Goal: Transaction & Acquisition: Subscribe to service/newsletter

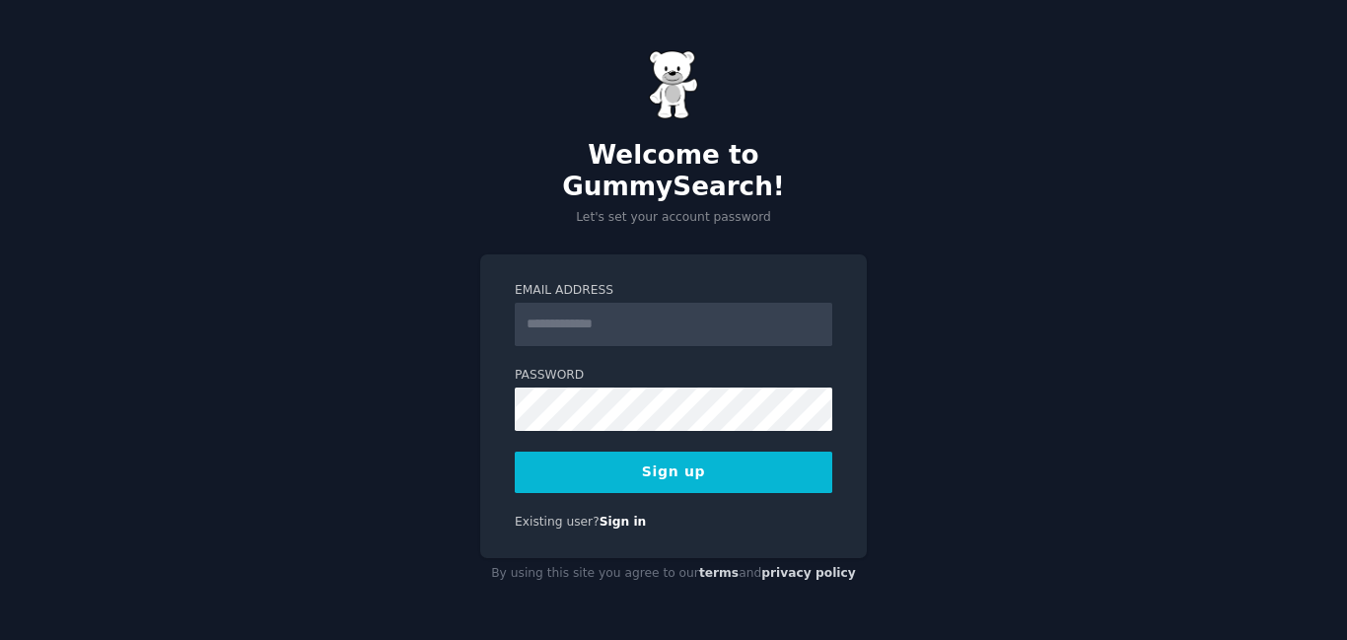
click at [581, 309] on input "Email Address" at bounding box center [674, 324] width 318 height 43
type input "**********"
click at [754, 469] on button "Sign up" at bounding box center [674, 472] width 318 height 41
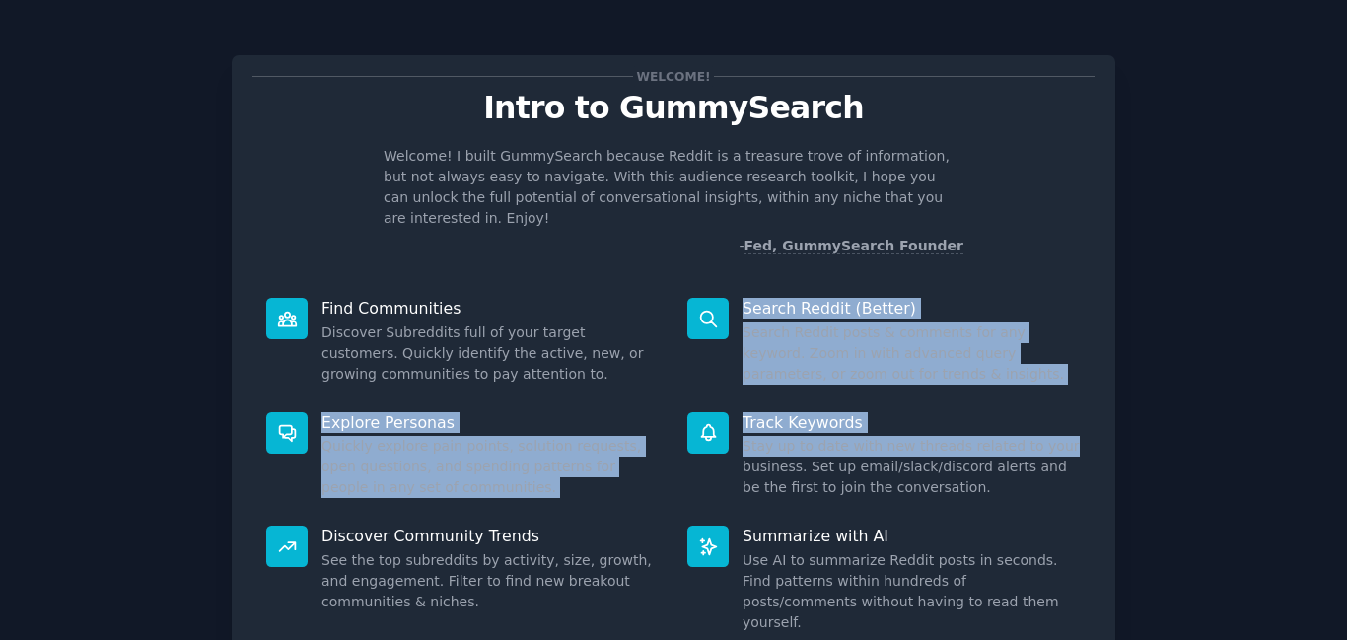
drag, startPoint x: 1340, startPoint y: 261, endPoint x: 1333, endPoint y: 428, distance: 166.8
click at [1333, 428] on div "Welcome! Intro to GummySearch Welcome! I built GummySearch because Reddit is a …" at bounding box center [673, 407] width 1347 height 814
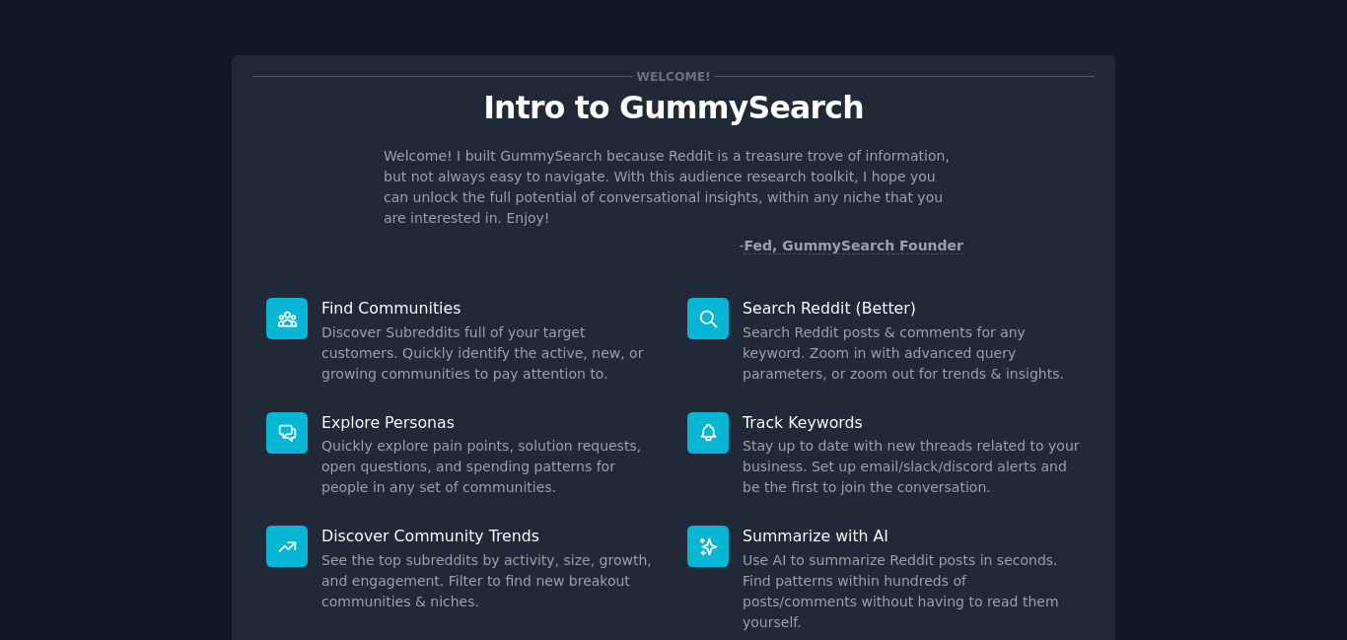
click at [1178, 566] on div "Welcome! Intro to GummySearch Welcome! I built GummySearch because Reddit is a …" at bounding box center [674, 407] width 1292 height 758
drag, startPoint x: 1346, startPoint y: 179, endPoint x: 1344, endPoint y: 190, distance: 12.0
click at [1345, 183] on main "Welcome! Intro to GummySearch Welcome! I built GummySearch because Reddit is a …" at bounding box center [673, 320] width 1347 height 640
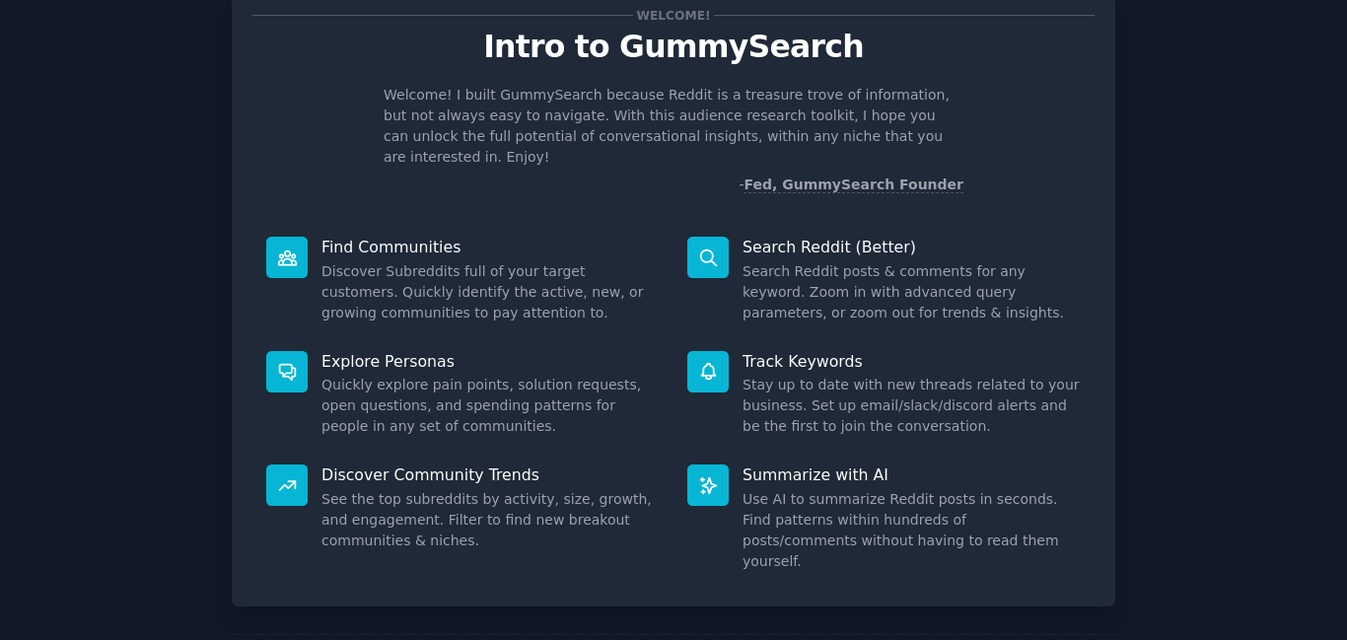
scroll to position [132, 0]
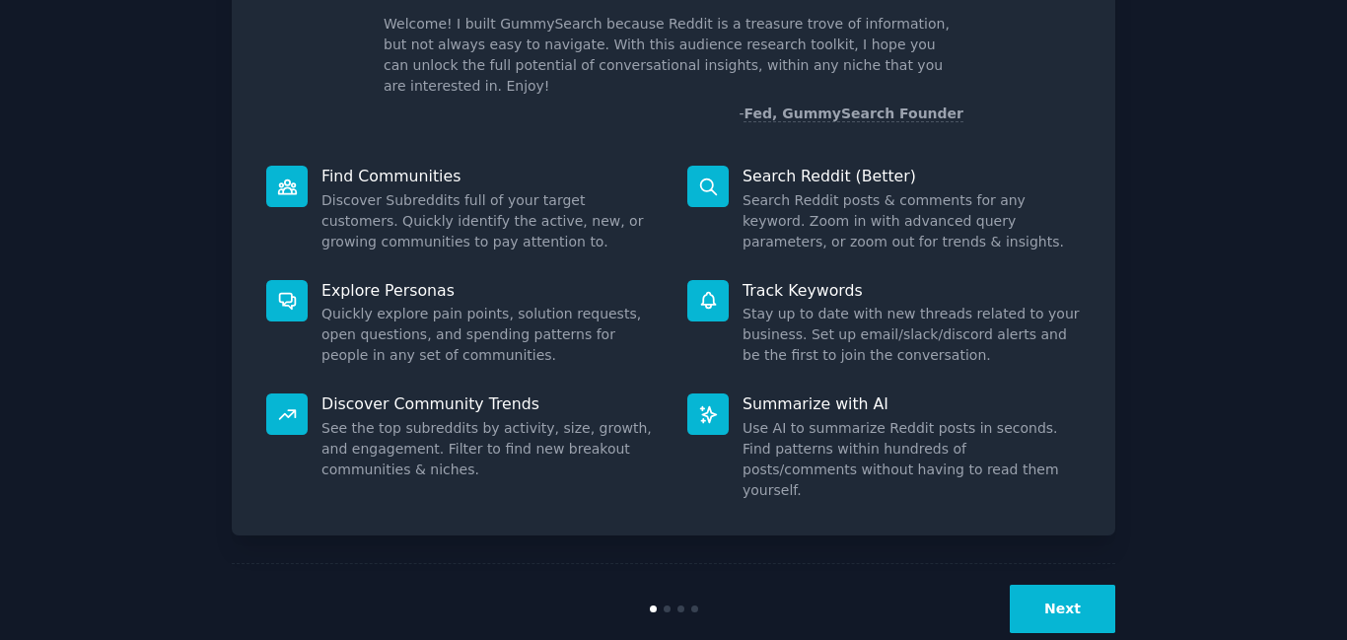
click at [1083, 585] on button "Next" at bounding box center [1063, 609] width 106 height 48
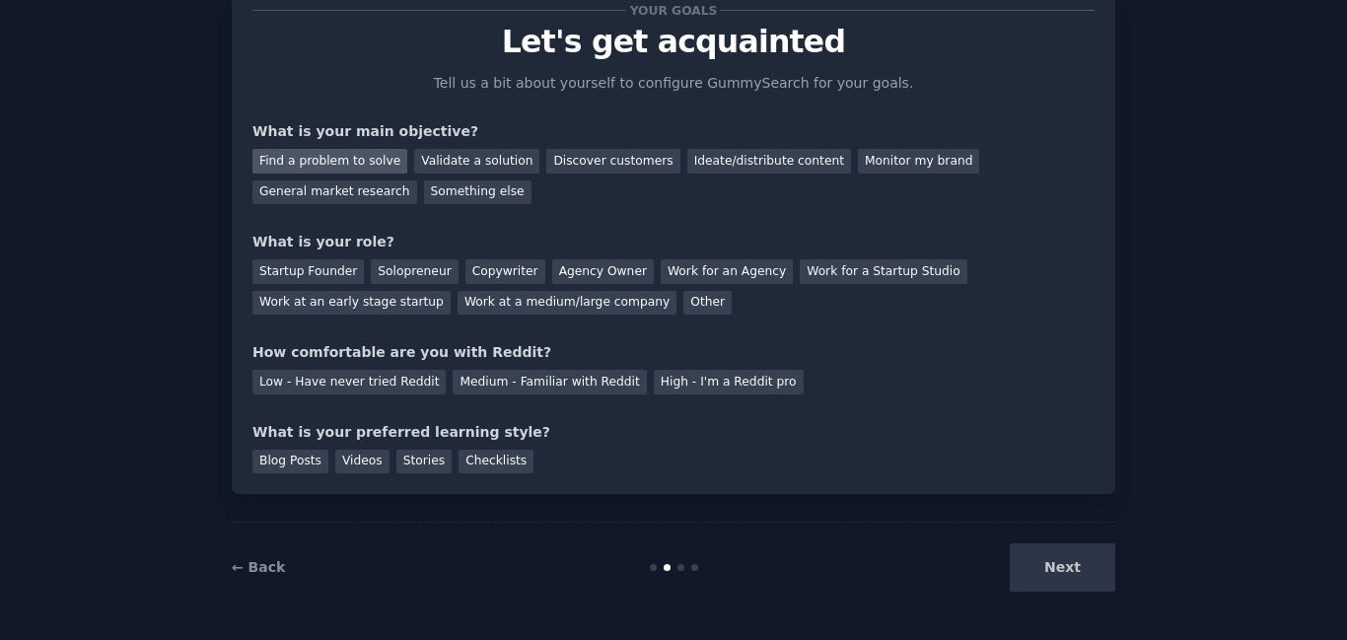
click at [364, 157] on div "Find a problem to solve" at bounding box center [329, 161] width 155 height 25
click at [315, 276] on div "Startup Founder" at bounding box center [307, 271] width 111 height 25
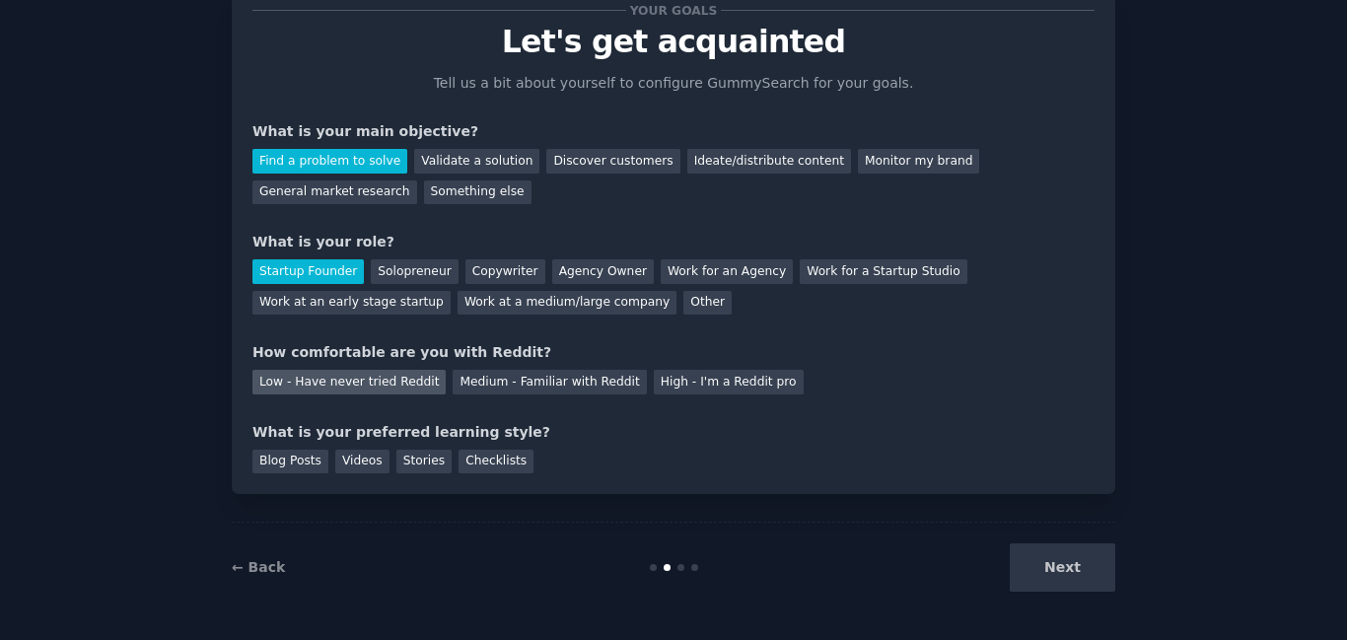
click at [365, 383] on div "Low - Have never tried Reddit" at bounding box center [348, 382] width 193 height 25
click at [357, 453] on div "Videos" at bounding box center [362, 462] width 54 height 25
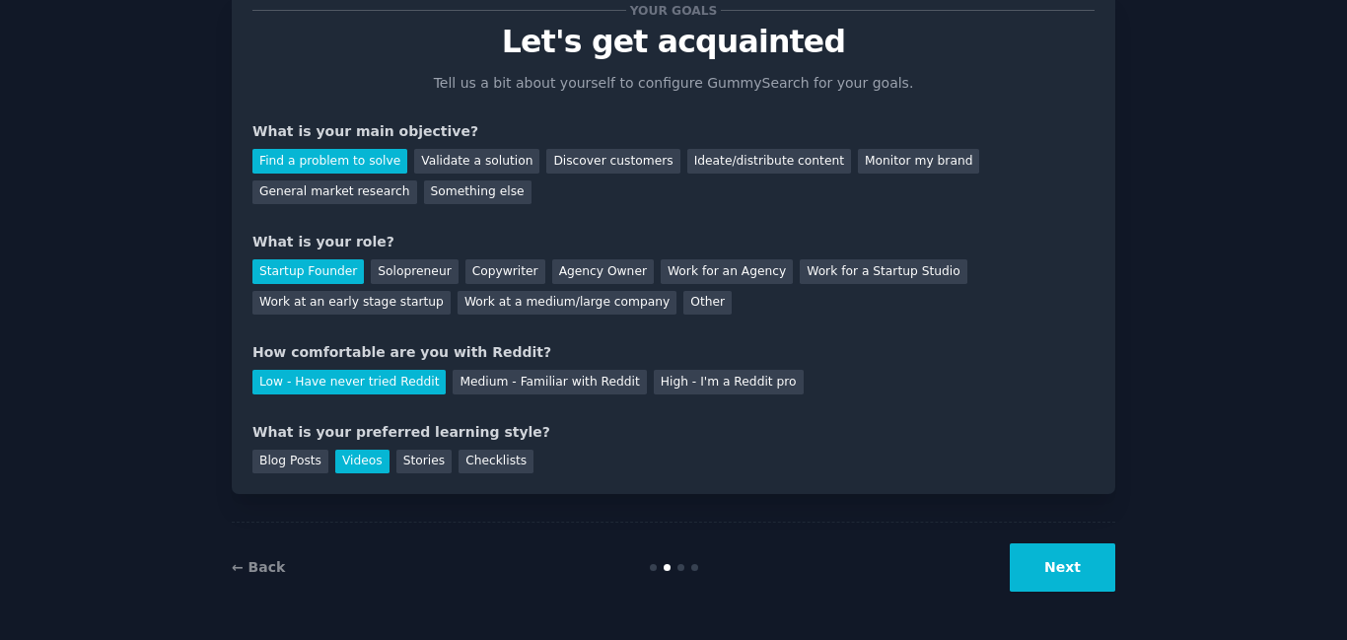
click at [1065, 562] on button "Next" at bounding box center [1063, 567] width 106 height 48
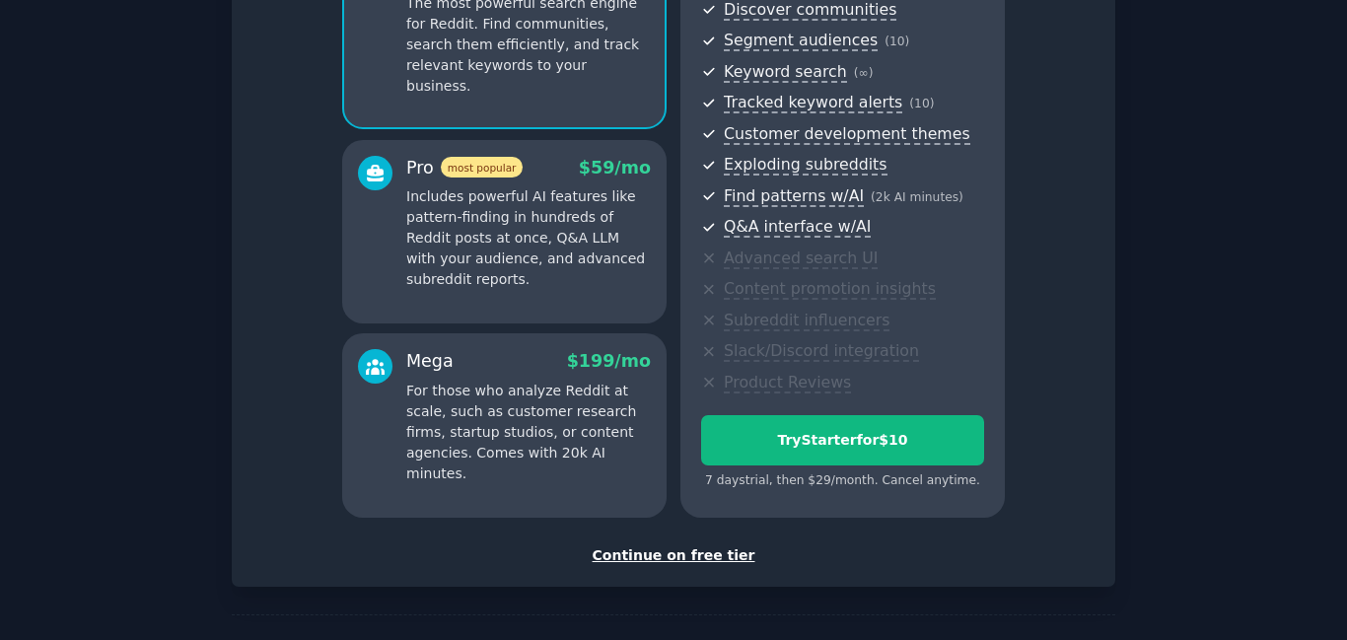
scroll to position [296, 0]
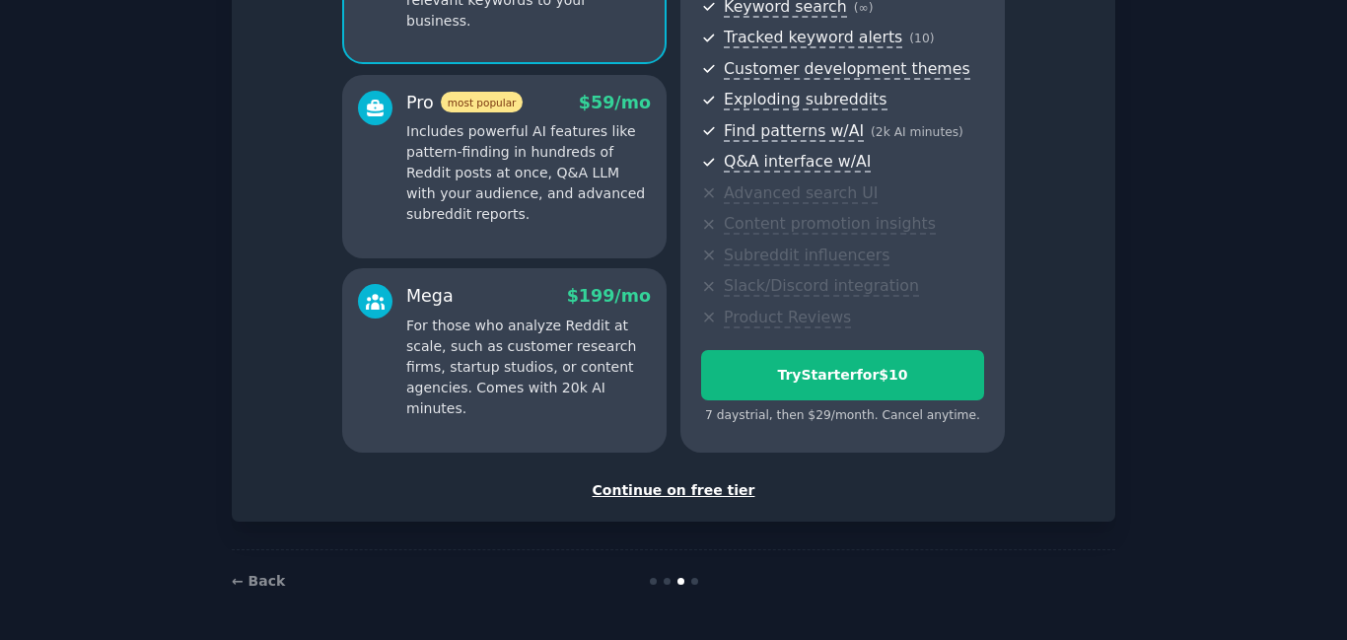
click at [699, 490] on div "Continue on free tier" at bounding box center [673, 490] width 842 height 21
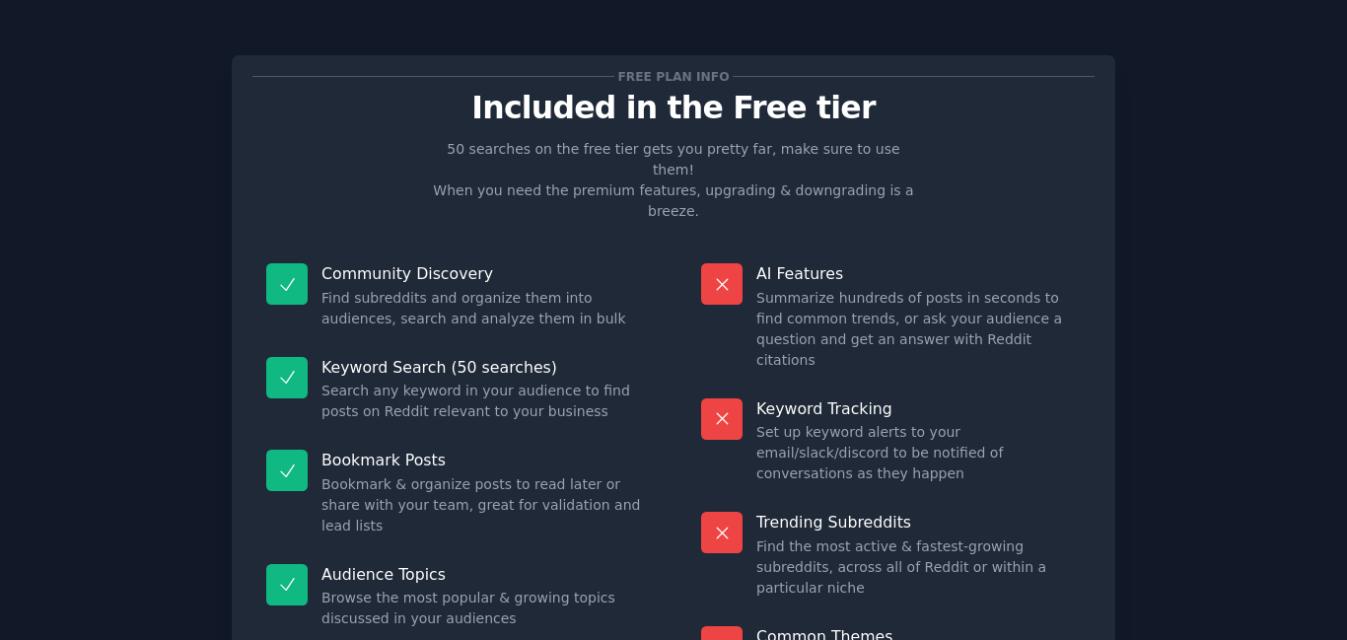
scroll to position [170, 0]
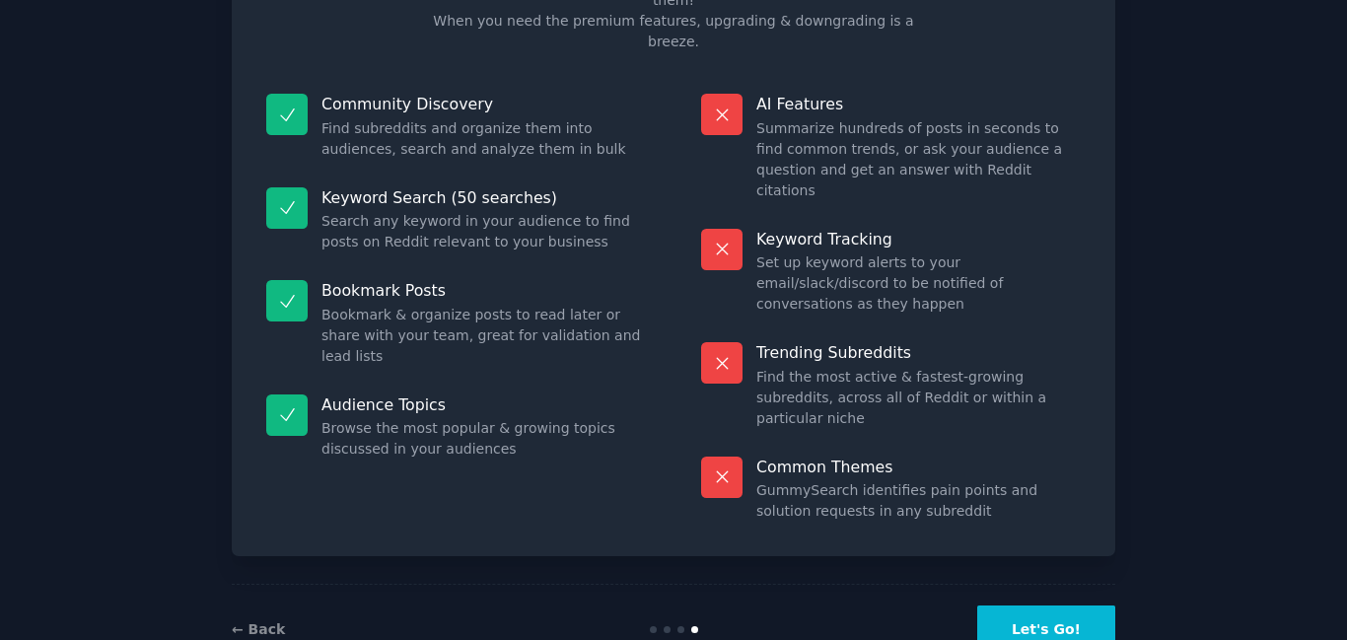
click at [1059, 606] on button "Let's Go!" at bounding box center [1046, 630] width 138 height 48
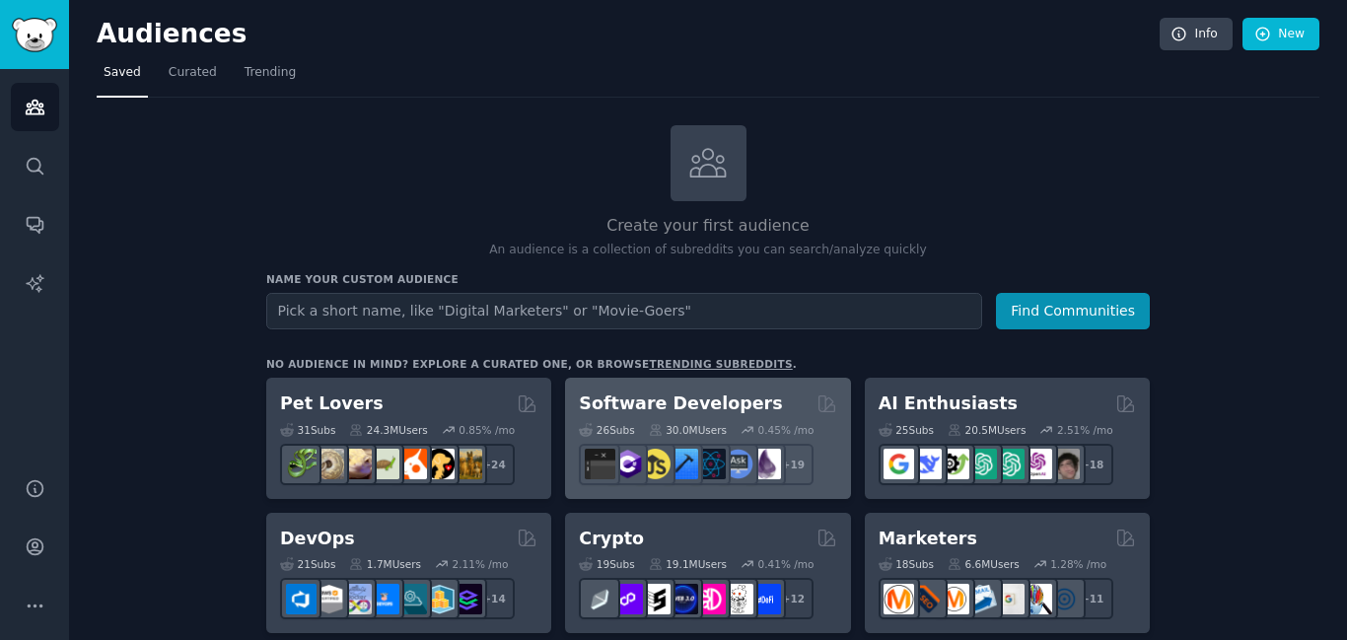
click at [707, 393] on h2 "Software Developers" at bounding box center [680, 404] width 203 height 25
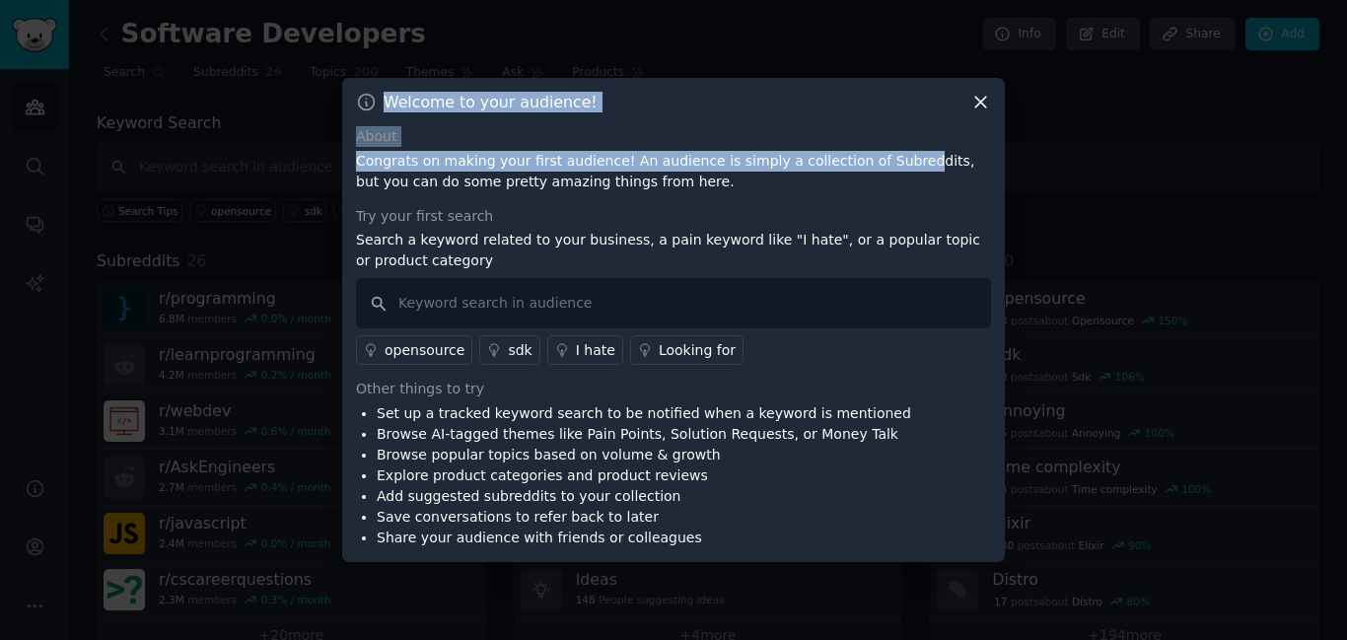
drag, startPoint x: 735, startPoint y: 88, endPoint x: 910, endPoint y: 150, distance: 186.2
click at [910, 150] on div "Welcome to your audience! About Congrats on making your first audience! An audi…" at bounding box center [673, 320] width 663 height 484
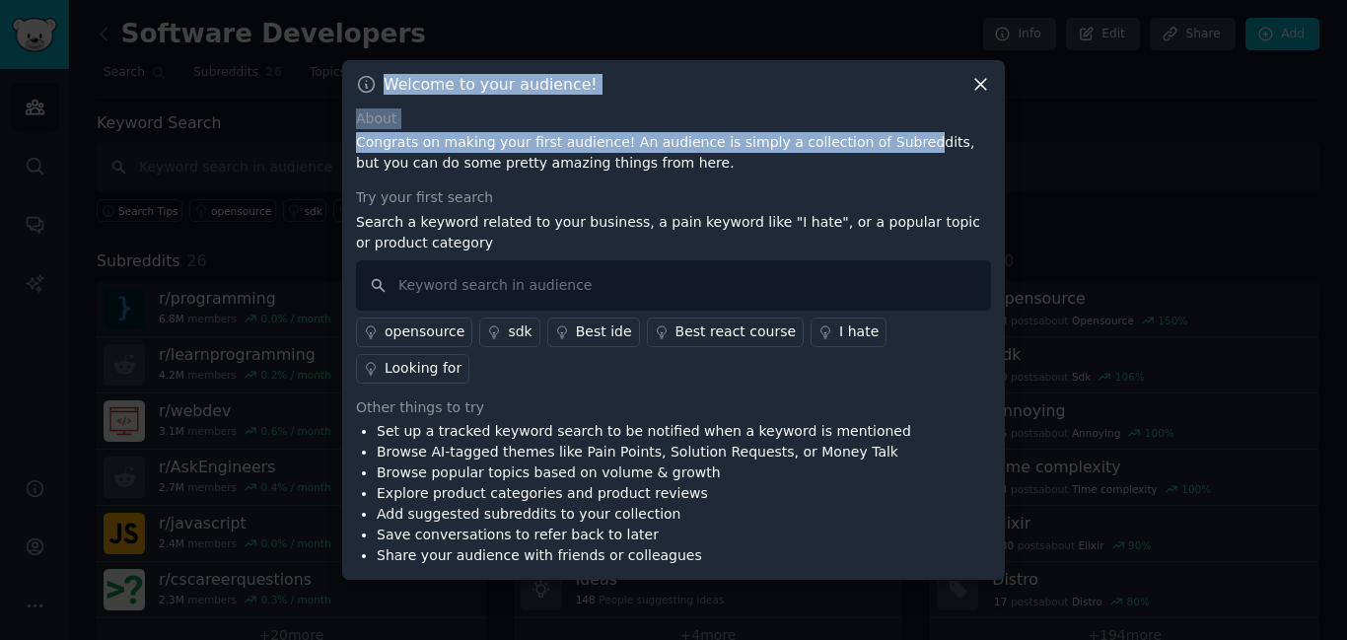
click at [977, 86] on icon at bounding box center [980, 84] width 11 height 11
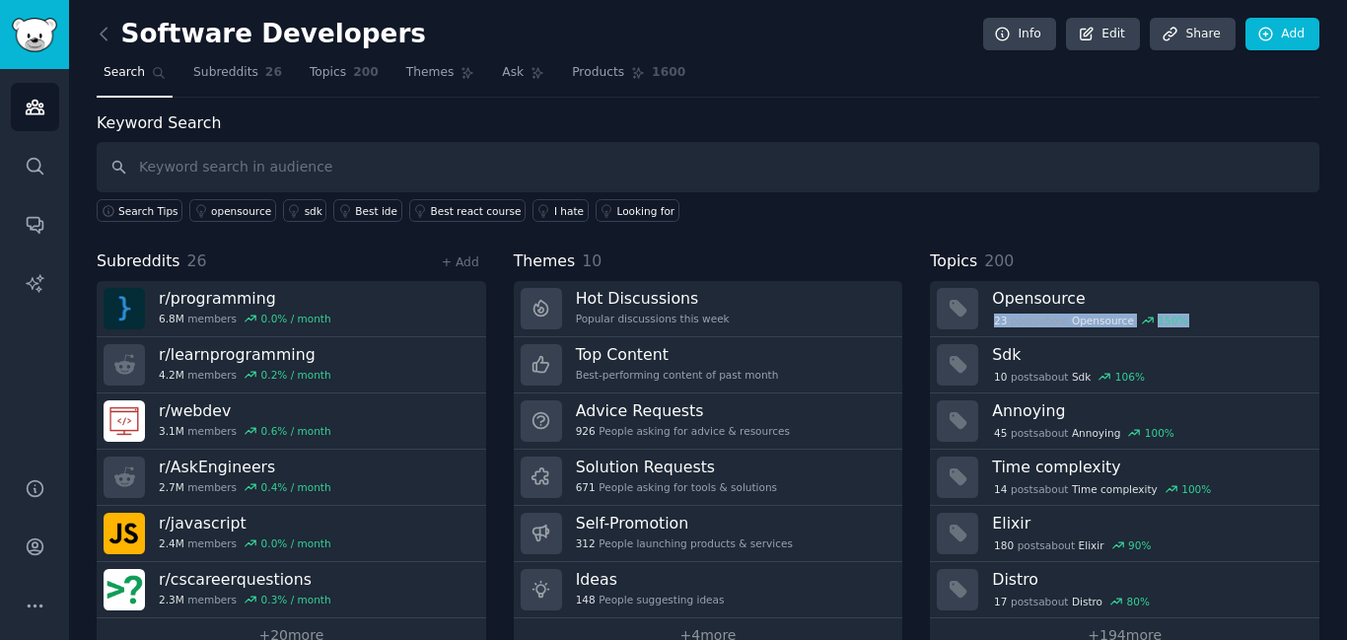
drag, startPoint x: 1325, startPoint y: 294, endPoint x: 1327, endPoint y: 340, distance: 46.4
click at [1327, 340] on div "Software Developers Info Edit Share Add Search Subreddits 26 Topics 200 Themes …" at bounding box center [708, 340] width 1278 height 680
click at [314, 631] on link "+ 20 more" at bounding box center [292, 635] width 390 height 35
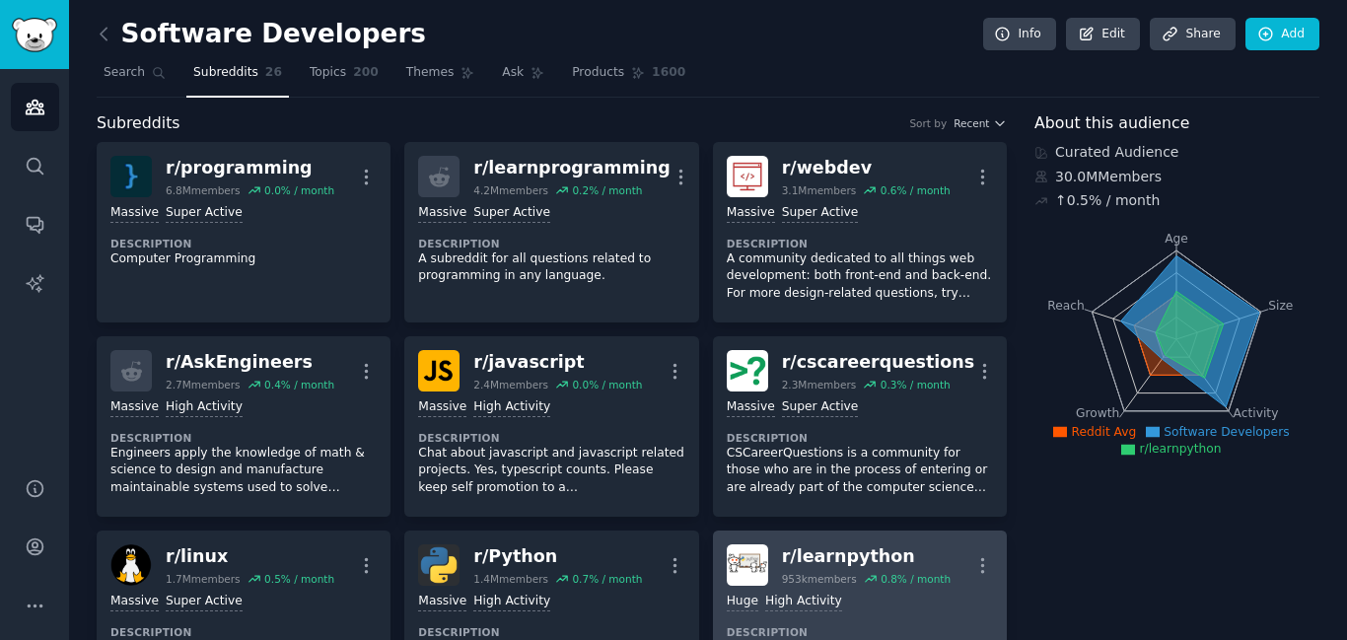
click at [809, 559] on div "r/ learnpython" at bounding box center [866, 556] width 169 height 25
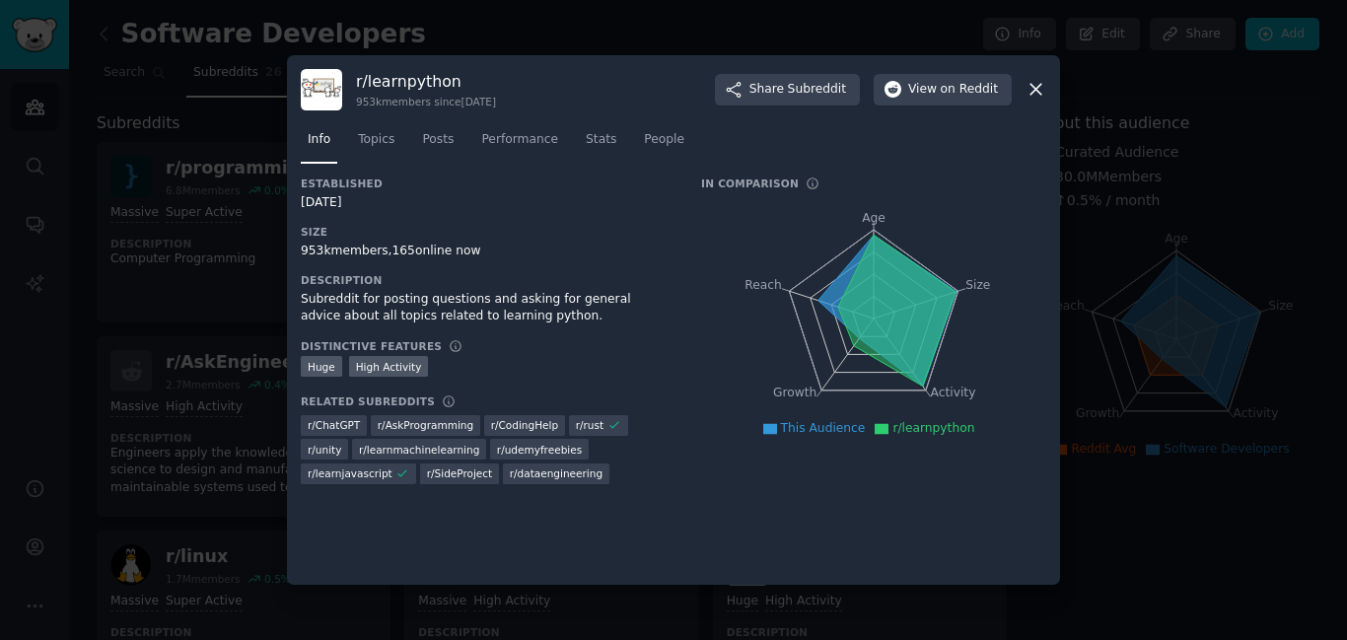
click at [1028, 90] on icon at bounding box center [1036, 89] width 21 height 21
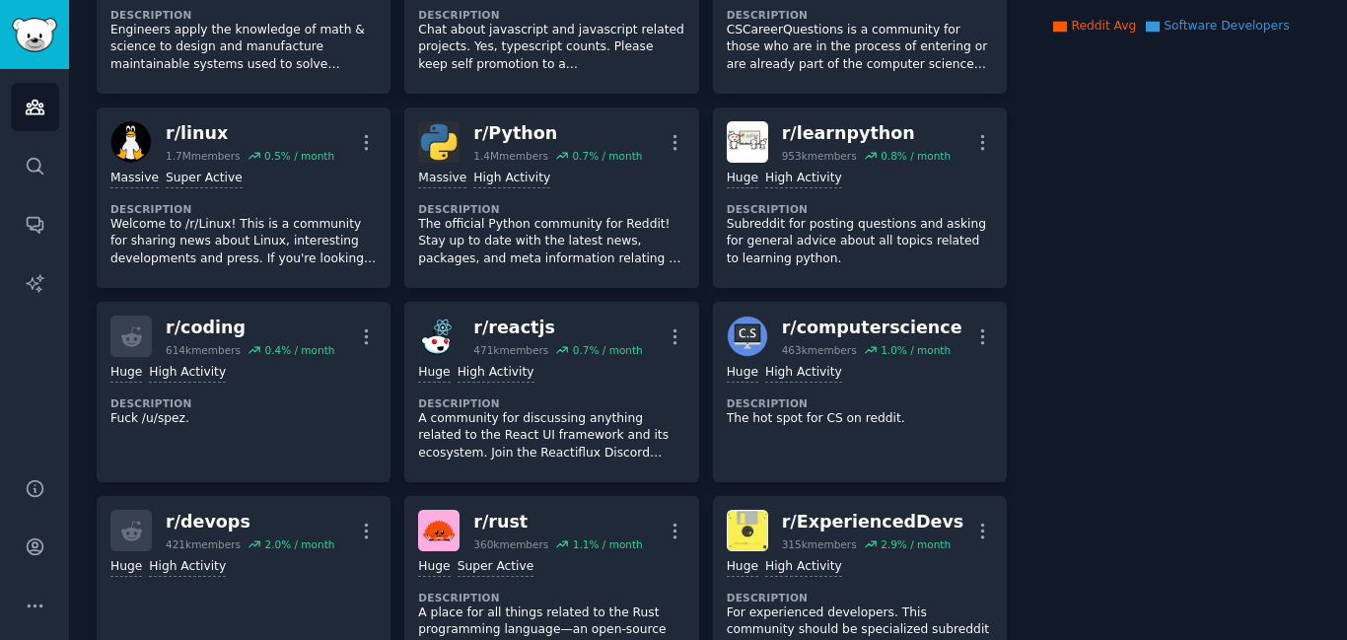
scroll to position [437, 0]
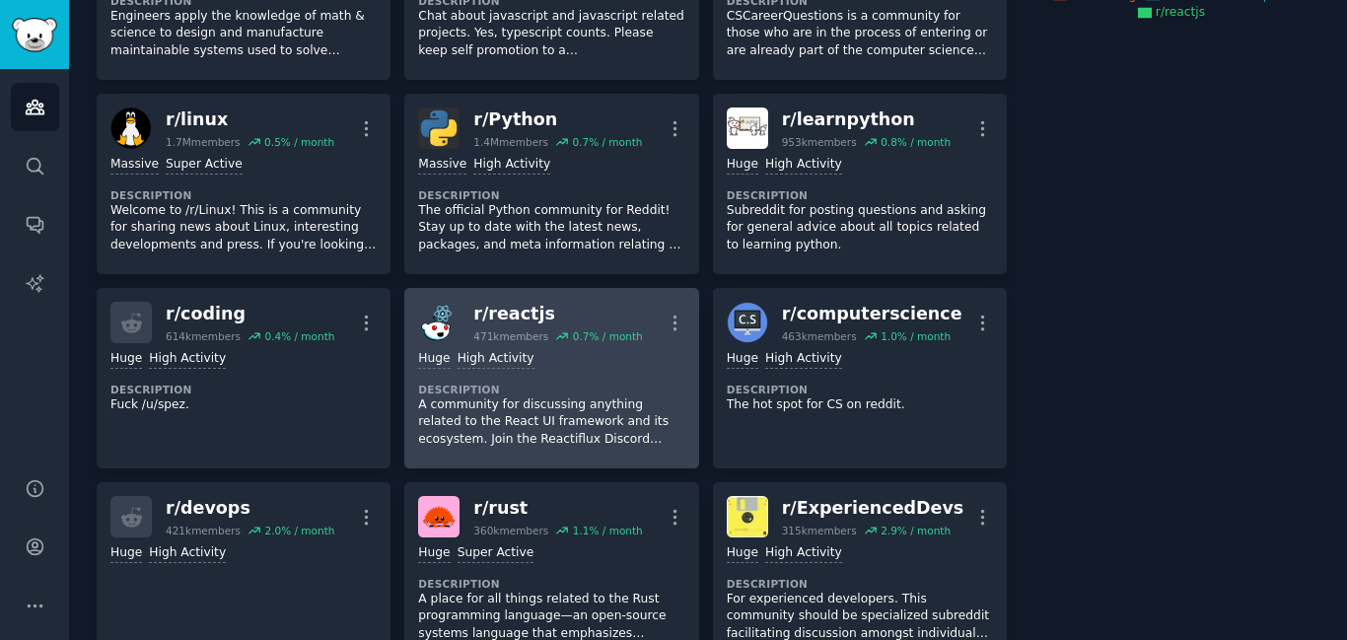
click at [599, 398] on p "A community for discussing anything related to the React UI framework and its e…" at bounding box center [551, 422] width 266 height 52
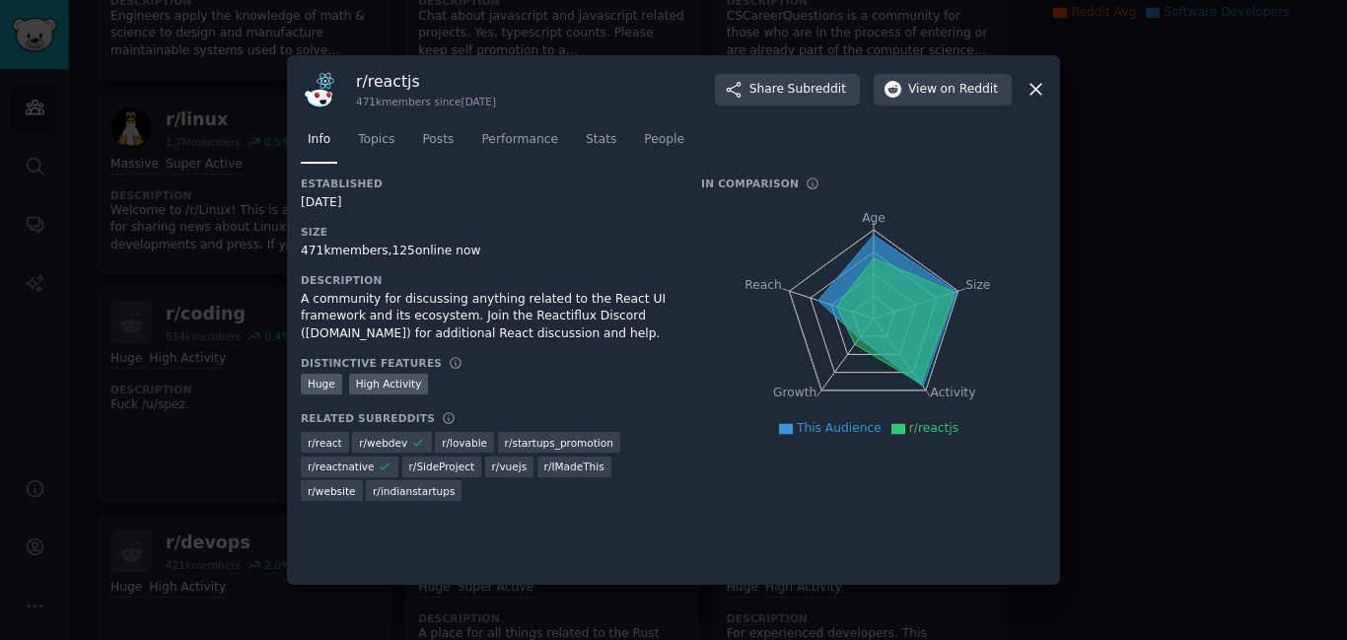
click at [731, 349] on icon "Age Size Activity Growth Reach" at bounding box center [873, 318] width 345 height 249
click at [1043, 92] on icon at bounding box center [1036, 89] width 21 height 21
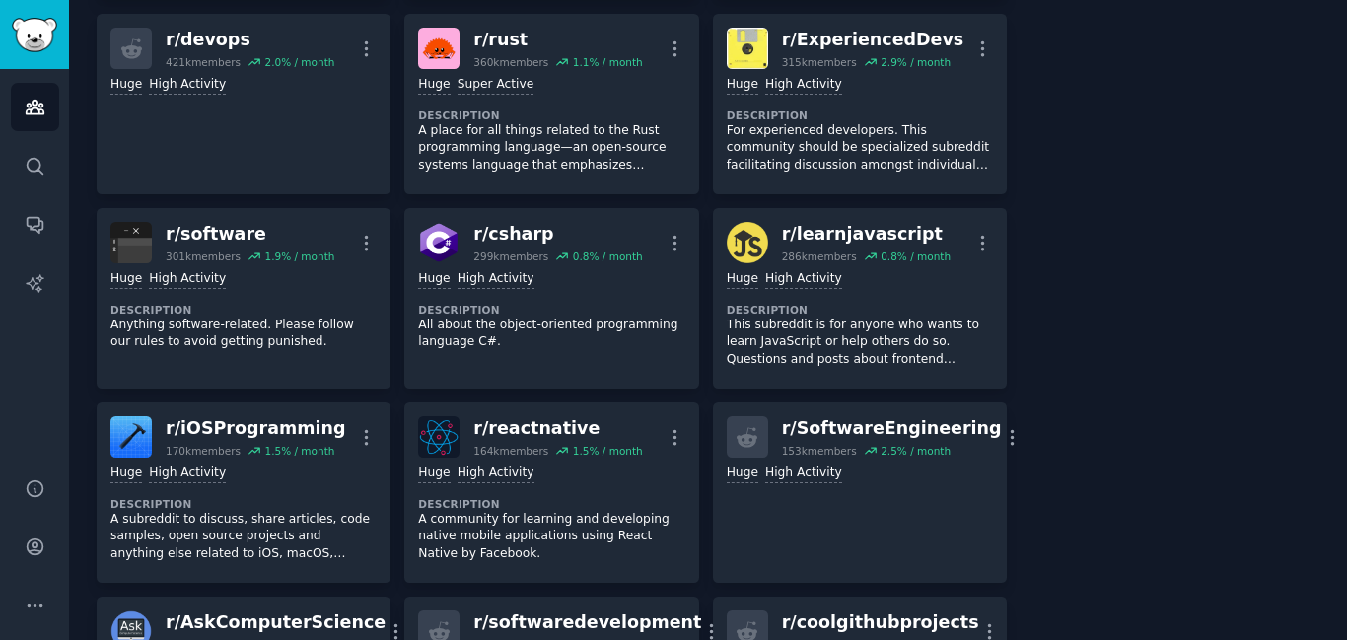
scroll to position [779, 0]
